Goal: Task Accomplishment & Management: Use online tool/utility

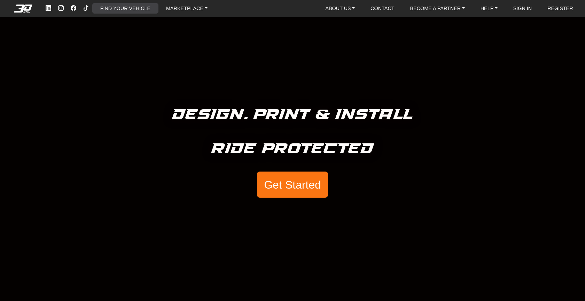
click at [141, 8] on link "FIND YOUR VEHICLE" at bounding box center [126, 8] width 56 height 10
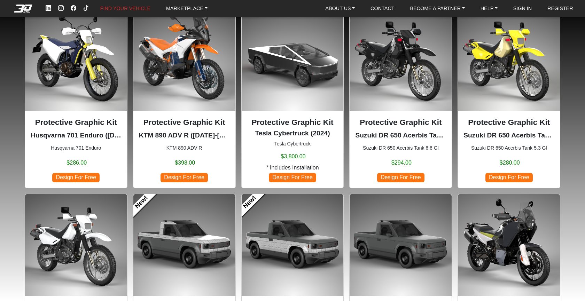
scroll to position [35, 0]
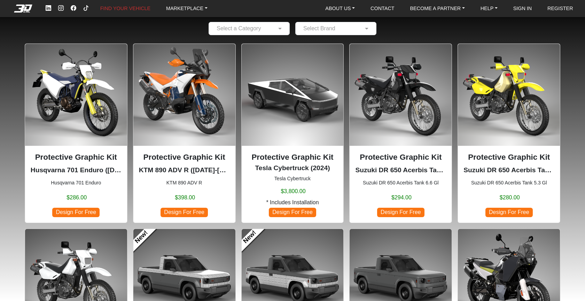
click at [181, 159] on p "Protective Graphic Kit" at bounding box center [184, 158] width 91 height 12
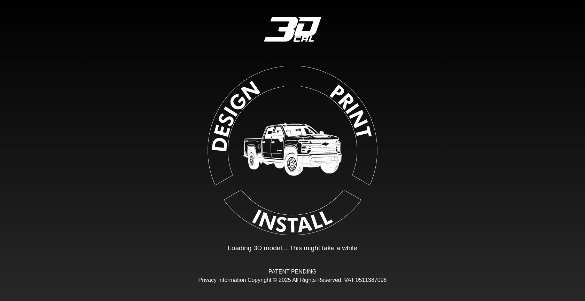
type input "*"
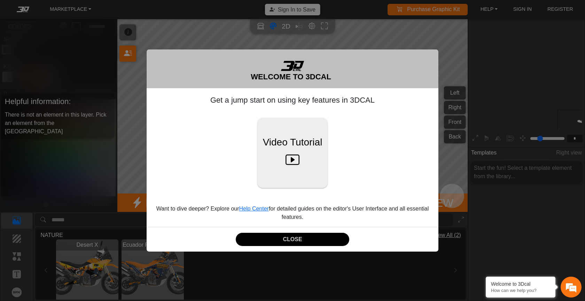
scroll to position [75, 73]
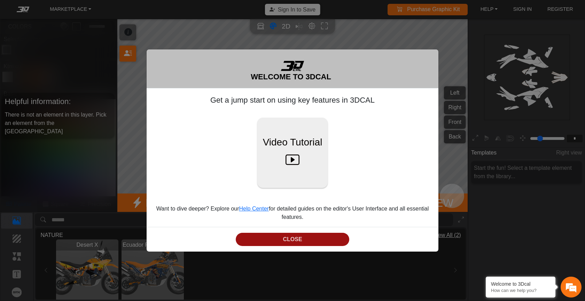
click at [289, 242] on button "CLOSE" at bounding box center [293, 240] width 114 height 14
